Goal: Task Accomplishment & Management: Manage account settings

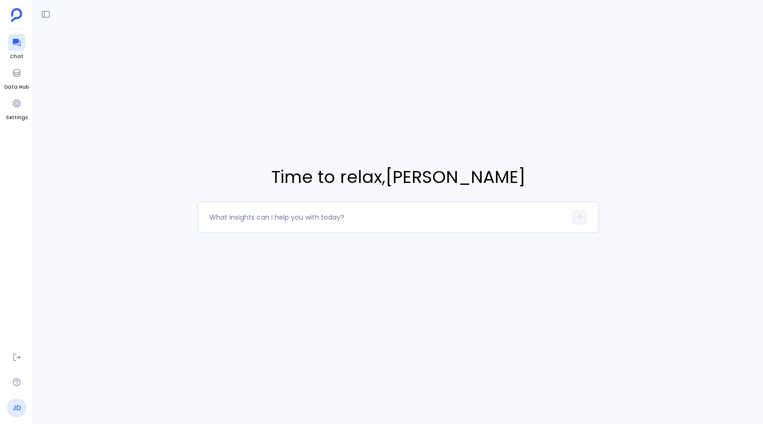
click at [13, 408] on link "JD" at bounding box center [16, 408] width 19 height 19
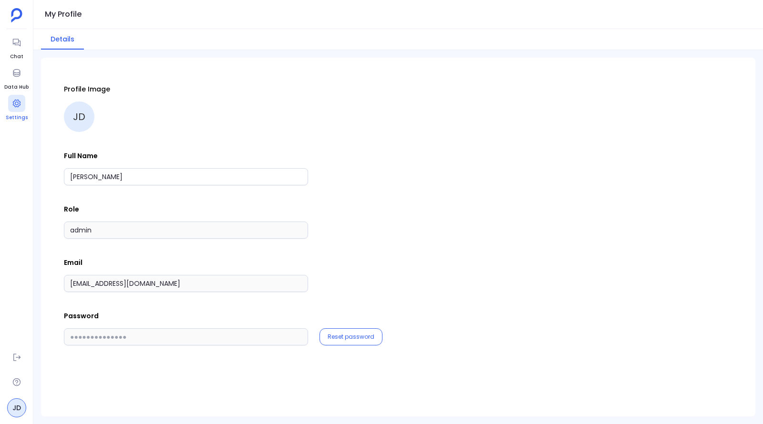
click at [9, 115] on span "Settings" at bounding box center [17, 118] width 22 height 8
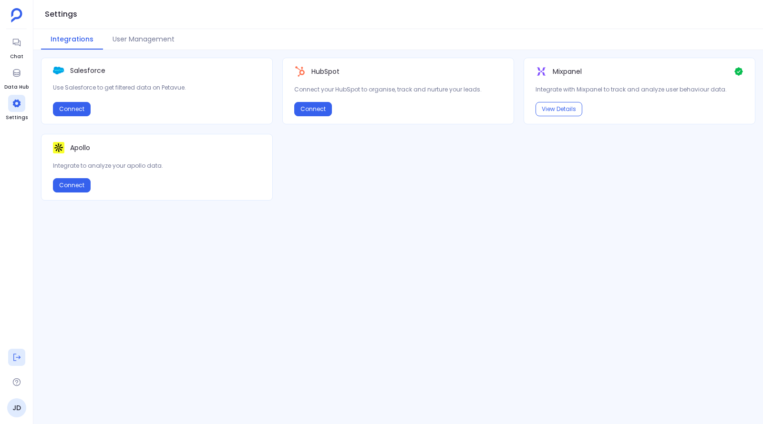
click at [17, 357] on icon at bounding box center [17, 358] width 10 height 10
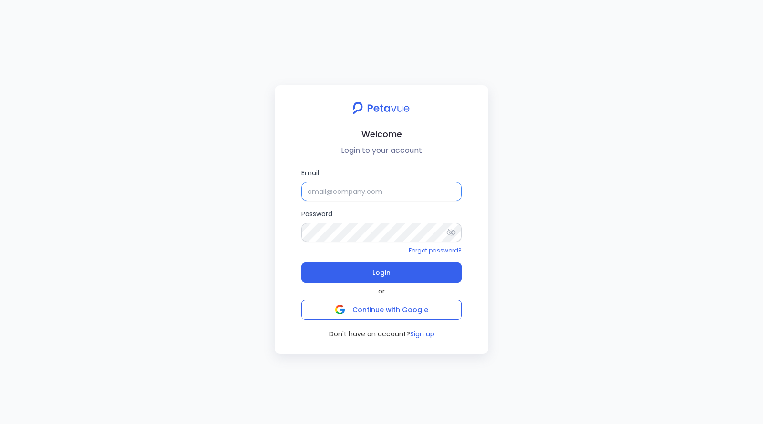
type input "[EMAIL_ADDRESS][DOMAIN_NAME]"
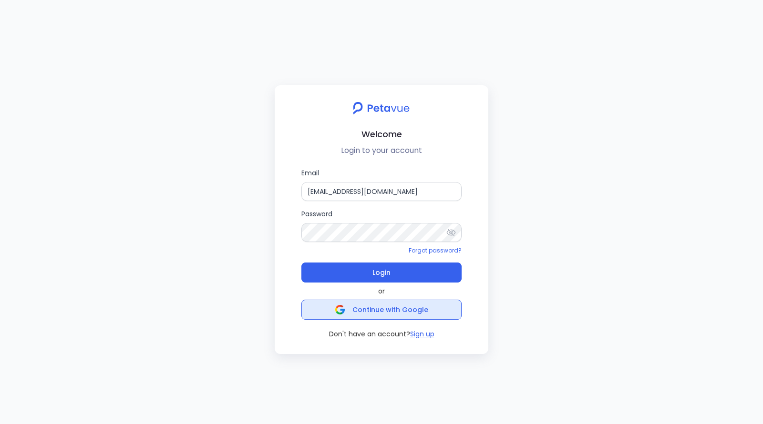
click at [380, 315] on span "Continue with Google" at bounding box center [381, 309] width 93 height 13
drag, startPoint x: 49, startPoint y: 372, endPoint x: 88, endPoint y: 387, distance: 41.2
click at [204, 364] on div "Welcome Login to your account Email [EMAIL_ADDRESS][DOMAIN_NAME] Password Forgo…" at bounding box center [381, 212] width 763 height 424
click at [383, 311] on span "Continue with Google" at bounding box center [390, 310] width 76 height 10
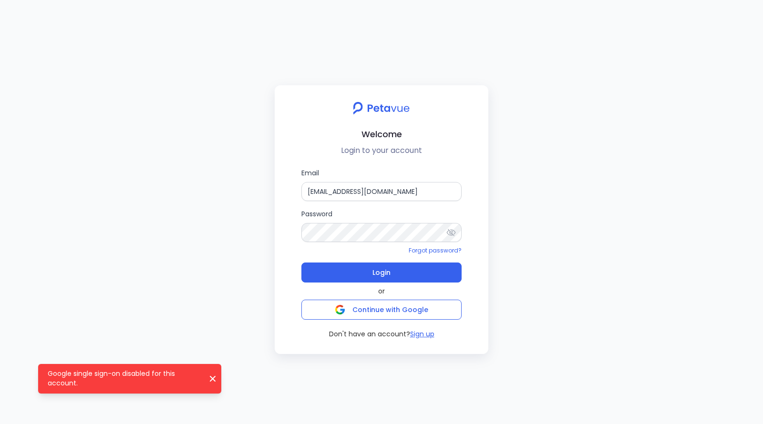
click at [67, 380] on p "Google single sign-on disabled for this account." at bounding box center [124, 378] width 153 height 19
copy div "Google single sign-on disabled for this account."
